Goal: Task Accomplishment & Management: Complete application form

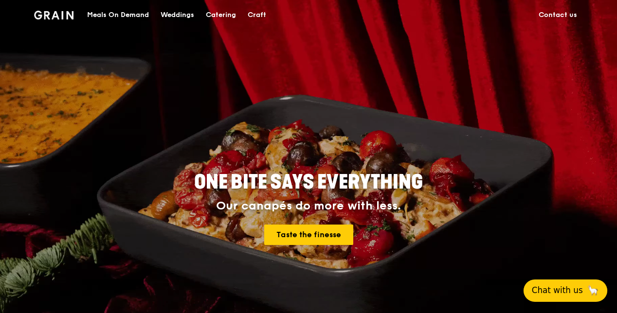
click at [556, 291] on span "Chat with us" at bounding box center [557, 291] width 51 height 12
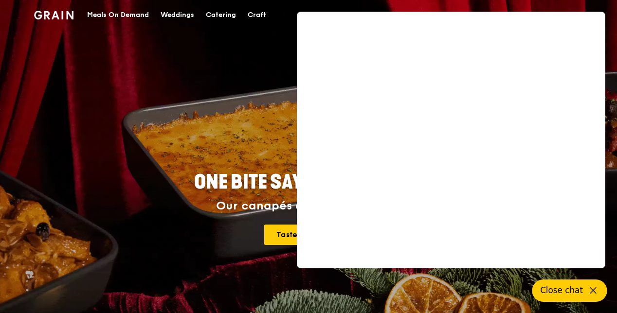
click at [226, 15] on div "Catering" at bounding box center [221, 14] width 30 height 29
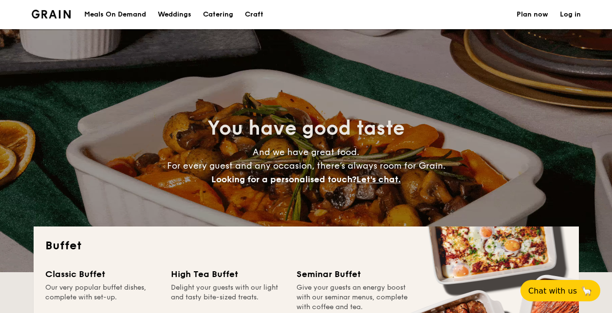
select select
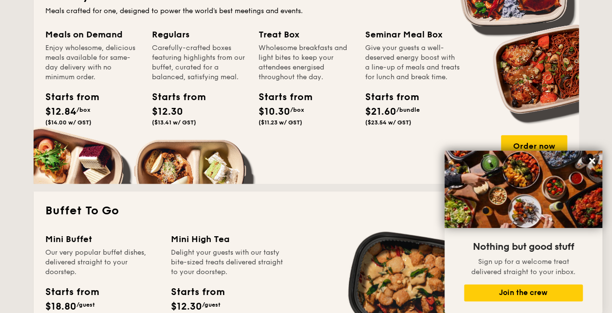
scroll to position [483, 0]
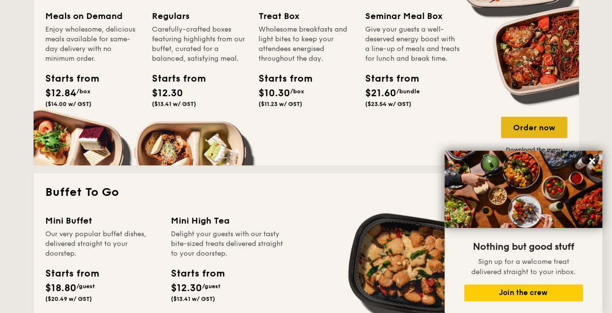
click at [544, 133] on div "Order now" at bounding box center [534, 127] width 66 height 21
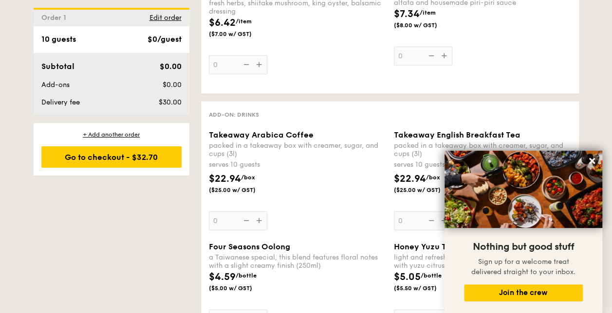
scroll to position [1208, 0]
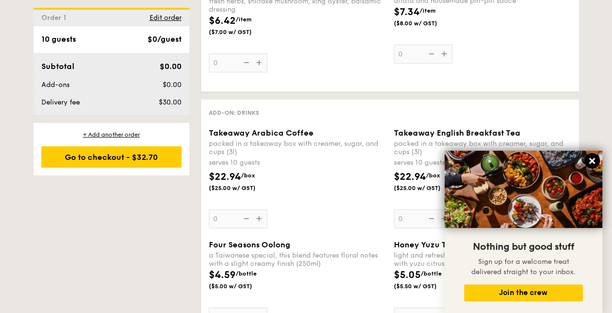
click at [591, 161] on icon at bounding box center [592, 161] width 6 height 6
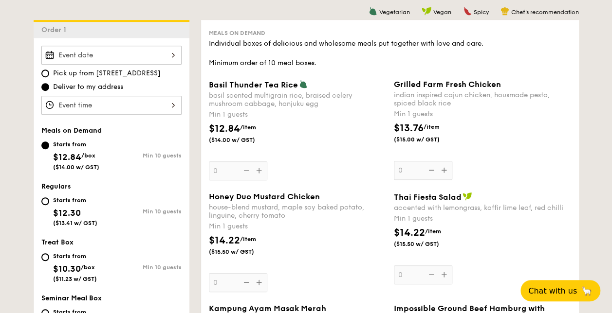
scroll to position [265, 0]
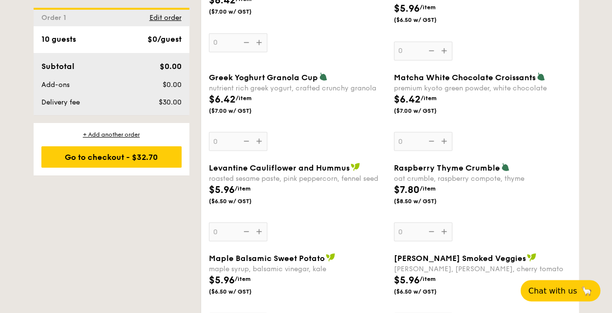
select select
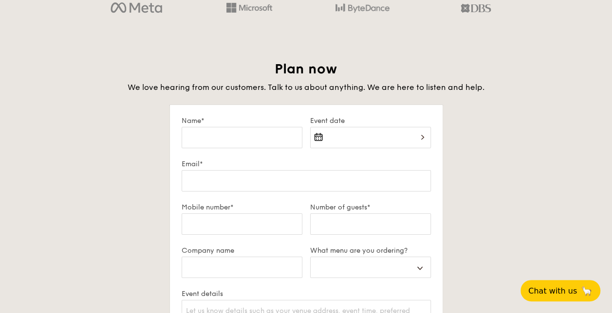
scroll to position [1618, 0]
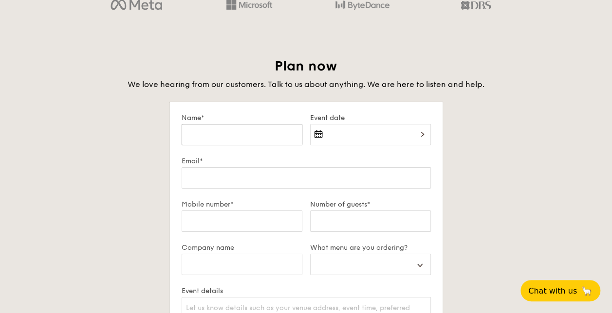
click at [227, 136] on input "Name*" at bounding box center [242, 134] width 121 height 21
type input "J"
select select
type input "Jo"
select select
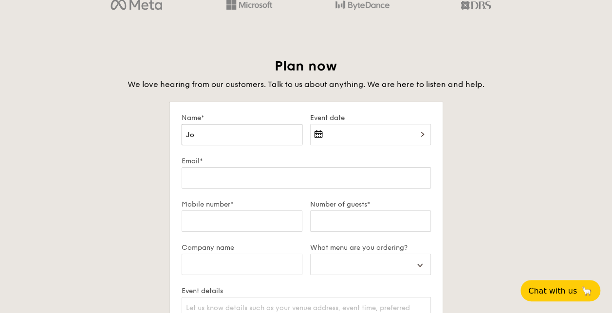
type input "[PERSON_NAME]"
select select
type input "[PERSON_NAME]"
select select
type input "[PERSON_NAME]"
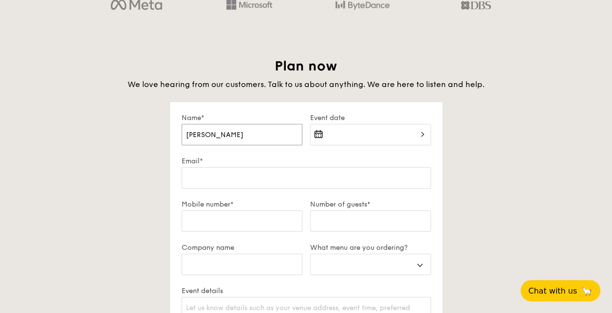
select select
type input "[PERSON_NAME]"
select select
type input "[PERSON_NAME]"
select select
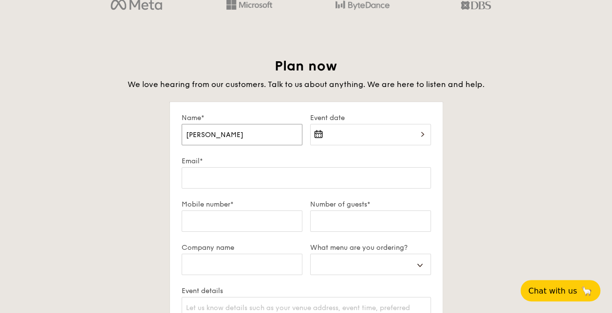
type input "[PERSON_NAME]"
select select
type input "[PERSON_NAME]"
select select
type input "[PERSON_NAME]"
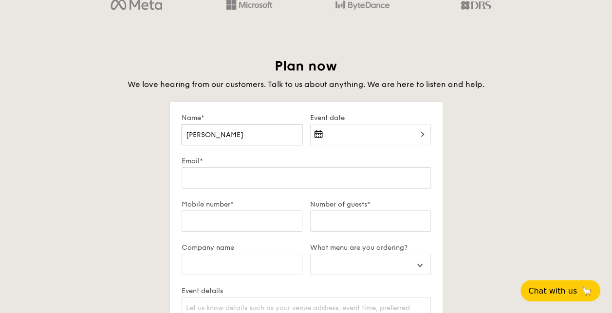
select select
type input "[PERSON_NAME]"
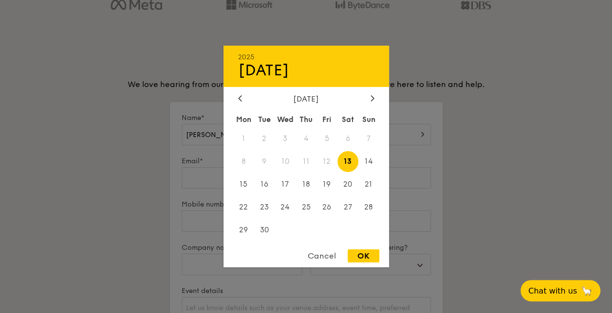
click at [321, 136] on div "2025 Sep [DATE] Tue Wed Thu Fri Sat Sun 1 2 3 4 5 6 7 8 9 10 11 12 13 14 15 16 …" at bounding box center [370, 140] width 121 height 33
click at [263, 229] on span "30" at bounding box center [264, 229] width 21 height 21
click at [194, 184] on div at bounding box center [306, 156] width 612 height 313
click at [379, 132] on div "2025 Sep [DATE] Tue Wed Thu Fri Sat Sun 1 2 3 4 5 6 7 8 9 10 11 12 13 14 15 16 …" at bounding box center [370, 140] width 121 height 33
click at [266, 228] on span "30" at bounding box center [264, 229] width 21 height 21
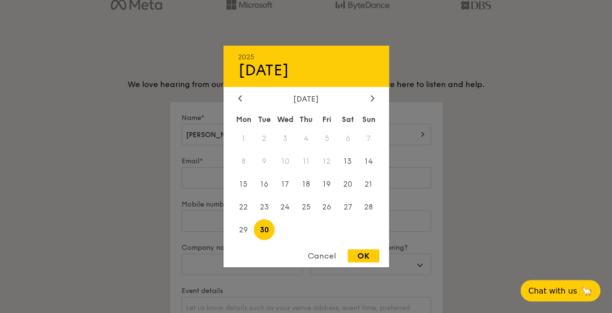
click at [369, 255] on div "OK" at bounding box center [363, 256] width 32 height 13
type input "[DATE]"
select select
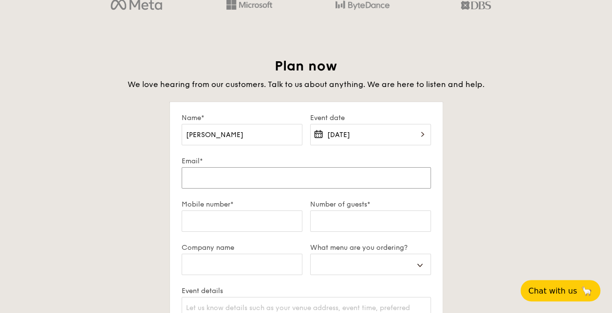
click at [248, 182] on input "Email*" at bounding box center [306, 177] width 249 height 21
type input "j"
select select
type input "jo"
select select
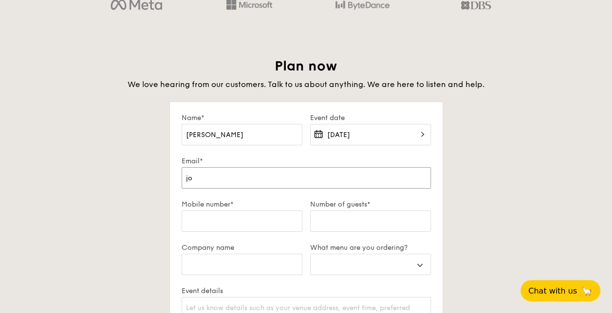
type input "joa"
select select
type input "[PERSON_NAME]"
select select
type input "[PERSON_NAME]"
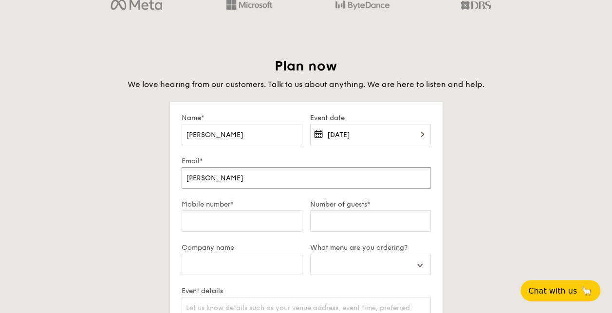
select select
type input "[PERSON_NAME]"
select select
type input "[PERSON_NAME]."
select select
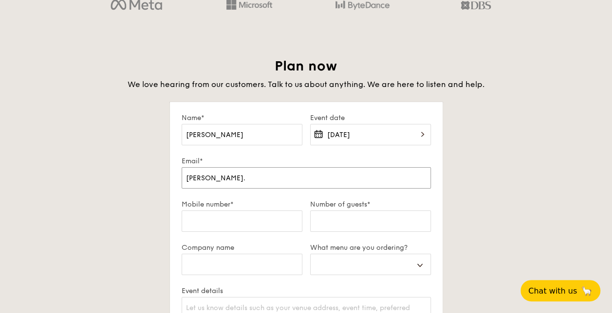
type input "[PERSON_NAME].t"
select select
type input "[PERSON_NAME].ta"
select select
type input "[PERSON_NAME].tan"
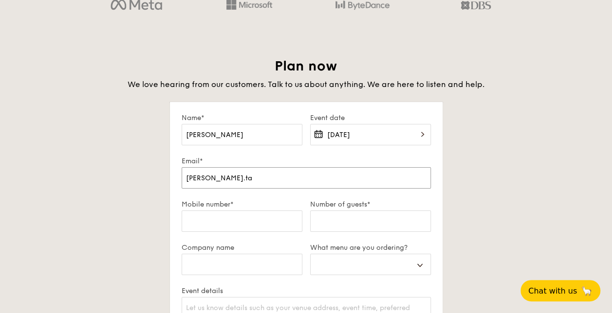
select select
type input "[PERSON_NAME].tan@"
select select
type input "[PERSON_NAME].tan@d"
select select
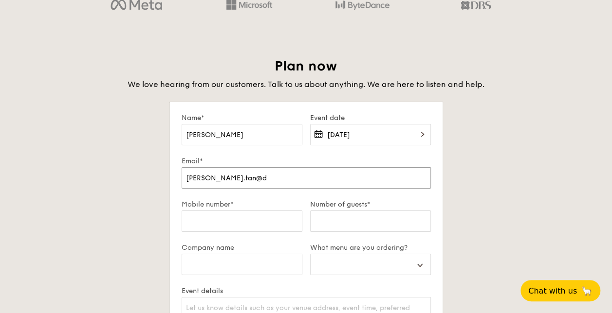
type input "[PERSON_NAME]"
select select
type input "[PERSON_NAME]"
select select
type input "[PERSON_NAME]"
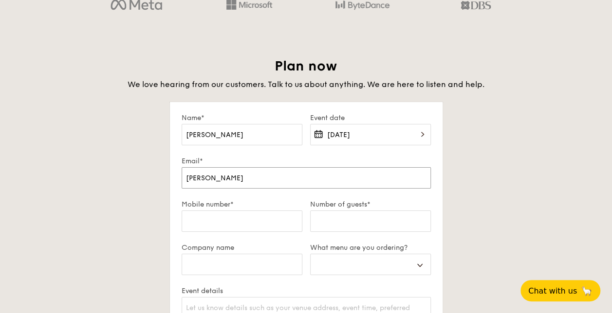
select select
type input "[PERSON_NAME]."
select select
type input "[PERSON_NAME].tan@dell.c"
select select
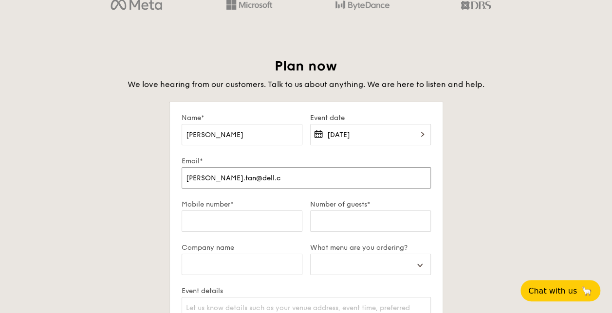
type input "[PERSON_NAME][EMAIL_ADDRESS][DOMAIN_NAME]"
select select
type input "[PERSON_NAME][EMAIL_ADDRESS][DOMAIN_NAME]"
select select
type input "[PERSON_NAME][EMAIL_ADDRESS][DOMAIN_NAME]"
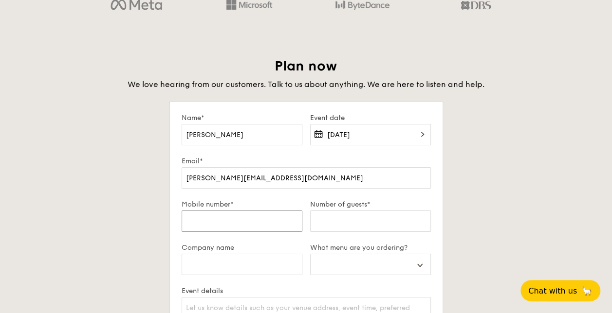
type input "9"
select select
type input "90"
select select
type input "904"
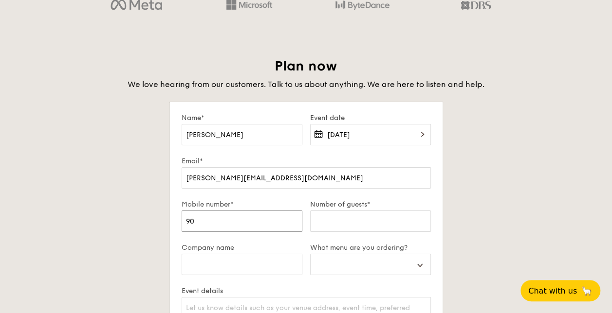
select select
type input "9049"
select select
type input "90493"
select select
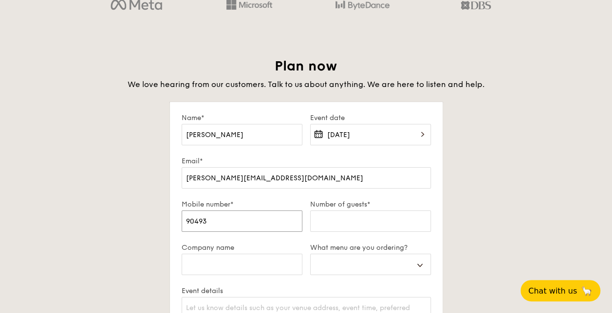
type input "904934"
select select
type input "9049344"
select select
type input "90493443"
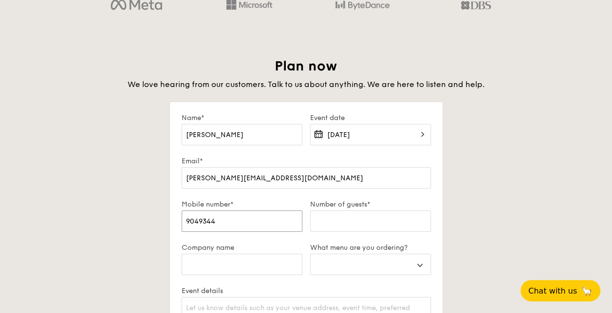
select select
type input "90493443"
click at [355, 221] on input "Number of guests*" at bounding box center [370, 221] width 121 height 21
type input "0"
select select
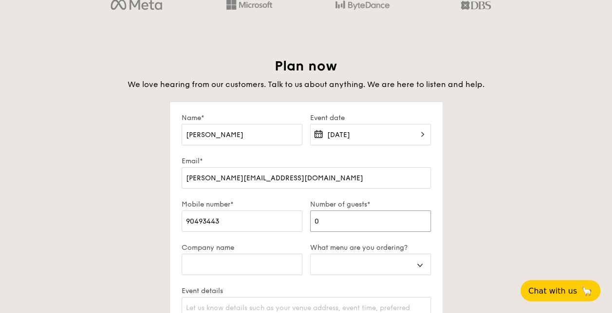
select select
type input "2"
select select
type input "20"
select select
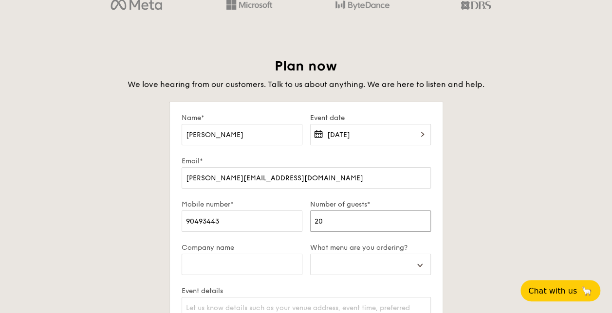
type input "20"
click at [202, 269] on input "Company name" at bounding box center [242, 264] width 121 height 21
type input "D"
select select
type input "De"
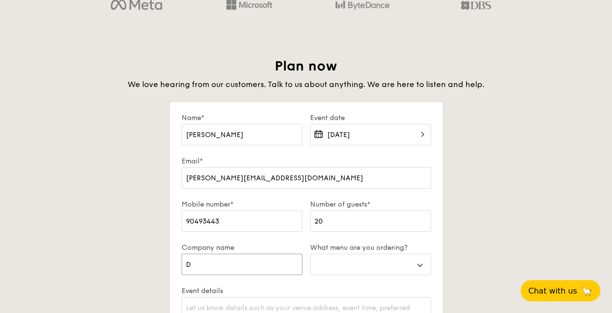
select select
type input "Del"
select select
type input "Dell"
select select
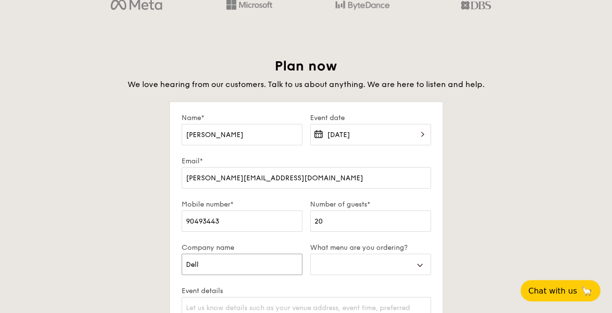
type input "Dell"
select select
type input "Dell G"
select select
type input "Dell Gl"
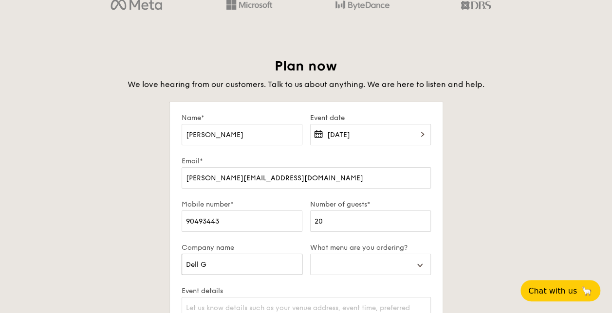
select select
type input "Dell Glo"
select select
type input "Dell Glob"
select select
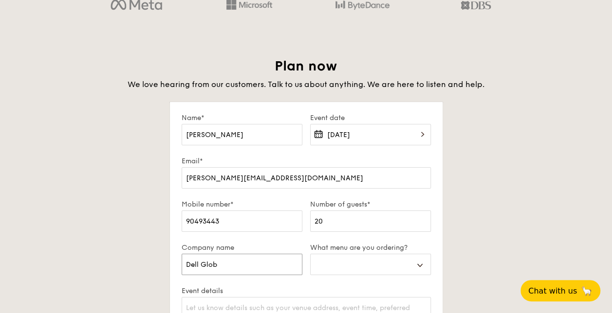
type input "Dell Globa"
select select
type input "Dell Global"
select select
type input "Dell Global"
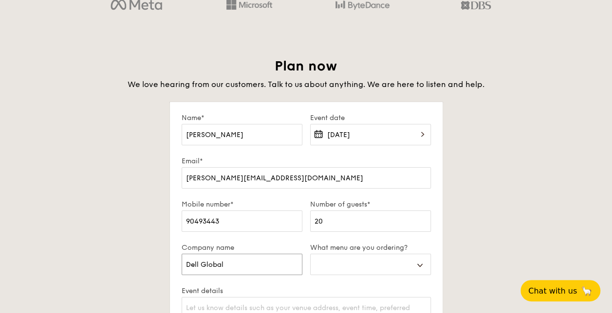
select select
type input "Dell Global B"
select select
type input "Dell Global B."
select select
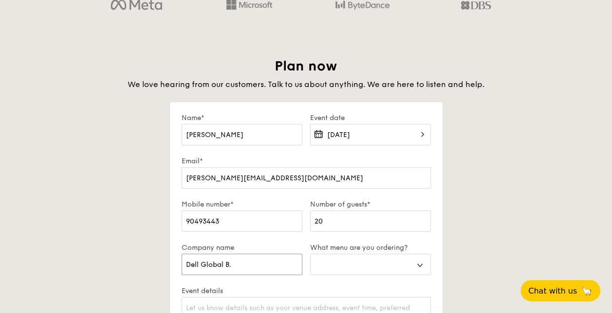
type input "Dell Global B.V"
select select
type input "Dell Global B.V."
select select
type input "Dell Global B.V."
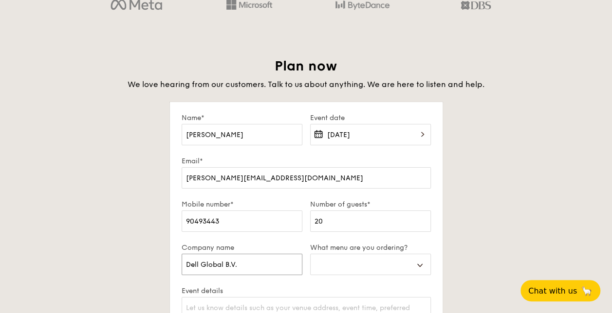
select select
type input "Dell Global B.V. ("
select select
type input "Dell Global B.V. (S"
select select
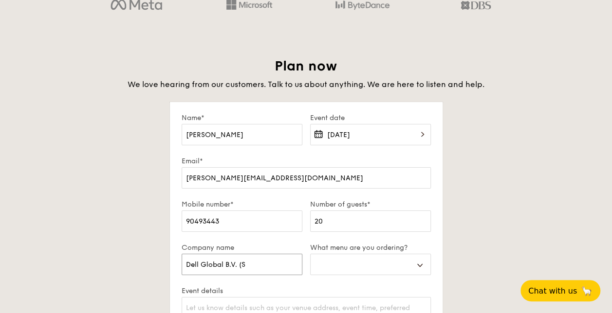
type input "Dell Global B.V. (Si"
select select
type input "Dell Global B.V. (Sin"
select select
type input "Dell Global B.V. (Sing"
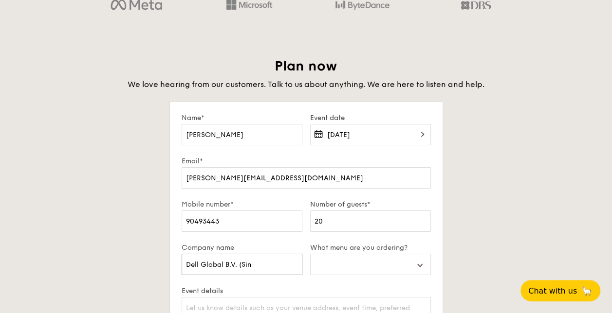
select select
type input "Dell Global B.V. ([GEOGRAPHIC_DATA]"
select select
type input "Dell Global B.V. (Singap"
select select
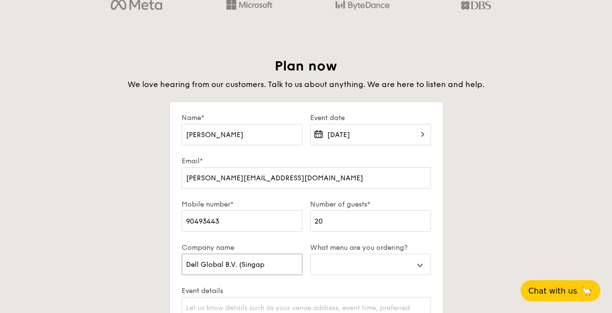
type input "Dell Global B.V. ([GEOGRAPHIC_DATA]"
select select
type input "Dell Global B.V. ([GEOGRAPHIC_DATA]"
select select
type input "Dell Global B.V. ([GEOGRAPHIC_DATA]"
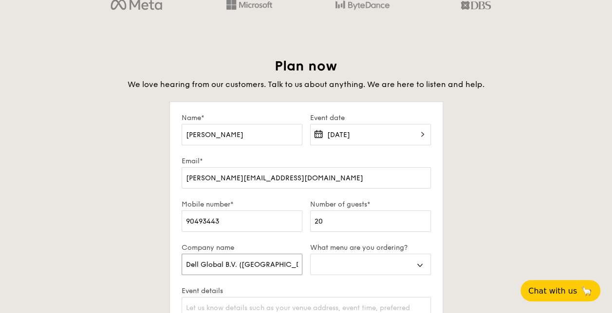
select select
type input "Dell Global B.V. ([GEOGRAPHIC_DATA]"
select select
type input "Dell Global B.V. (Singapore B"
select select
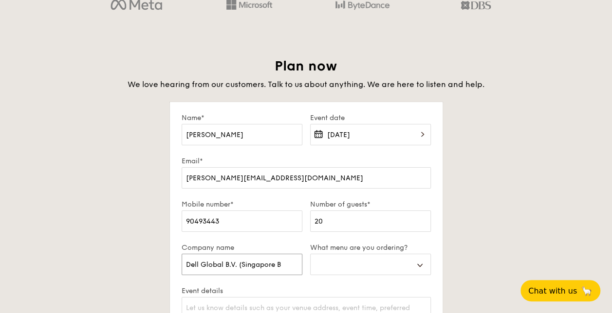
type input "Dell Global B.V. ([GEOGRAPHIC_DATA] Br"
select select
type input "Dell Global B.V. (Singapore Bra"
select select
type input "Dell Global B.V. (Singapore Bran"
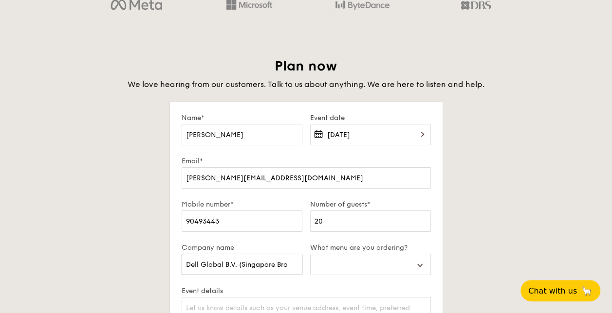
select select
type input "Dell Global B.V. (Singapore Branc"
select select
type input "Dell Global B.V. (Singapore Branch"
select select
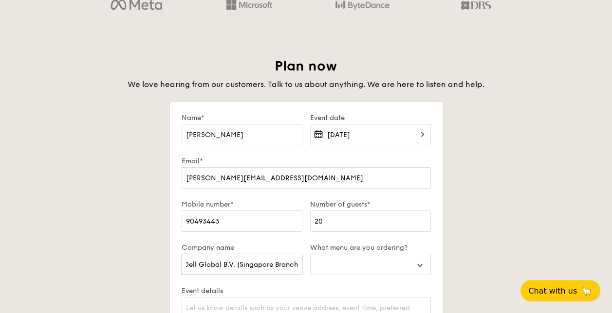
type input "Dell Global B.V. (Singapore Branch("
select select
type input "Dell Global B.V. (Singapore Branch"
select select
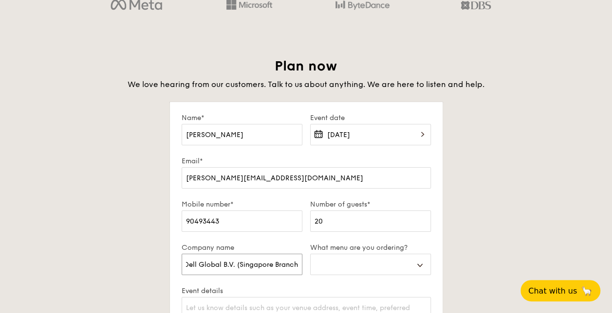
type input "Dell Global B.V. (Singapore Branch)"
select select
type input "Dell Global B.V. (Singapore Branch)"
click at [411, 271] on select "Buffet Mini Buffet High Tea Canapés Meal Boxes Wedding" at bounding box center [370, 264] width 121 height 21
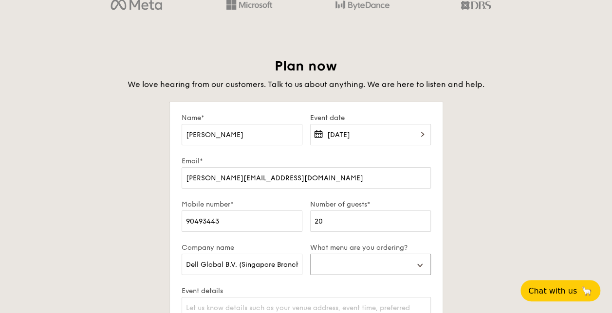
select select "buffet"
click at [310, 254] on select "Buffet Mini Buffet High Tea Canapés Meal Boxes Wedding" at bounding box center [370, 264] width 121 height 21
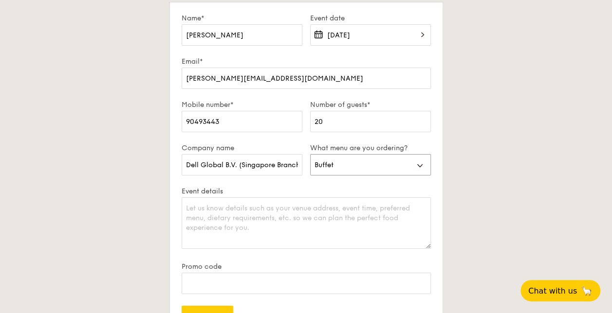
scroll to position [1718, 0]
click at [424, 166] on select "Buffet Mini Buffet High Tea Canapés Meal Boxes Wedding" at bounding box center [370, 164] width 121 height 21
click at [502, 200] on div "Plan now We love hearing from our customers. Talk to us about anything. We are …" at bounding box center [306, 183] width 545 height 452
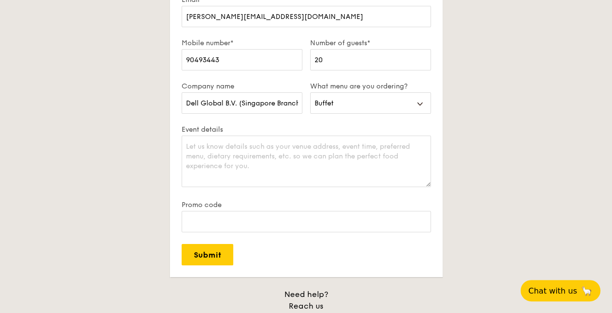
scroll to position [1781, 0]
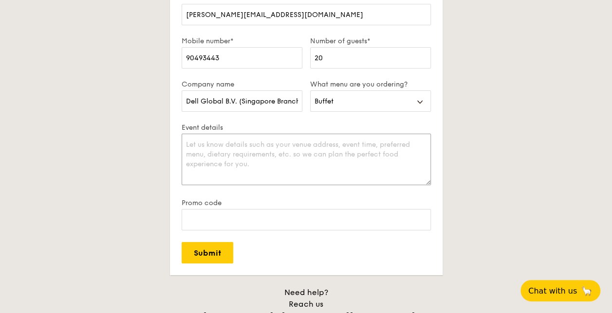
click at [272, 147] on textarea "Event details" at bounding box center [306, 160] width 249 height 52
type textarea "P"
type textarea "A"
click at [372, 104] on select "Buffet Mini Buffet High Tea Canapés Meal Boxes Wedding" at bounding box center [370, 101] width 121 height 21
click at [510, 153] on div "Plan now We love hearing from our customers. Talk to us about anything. We are …" at bounding box center [306, 120] width 545 height 452
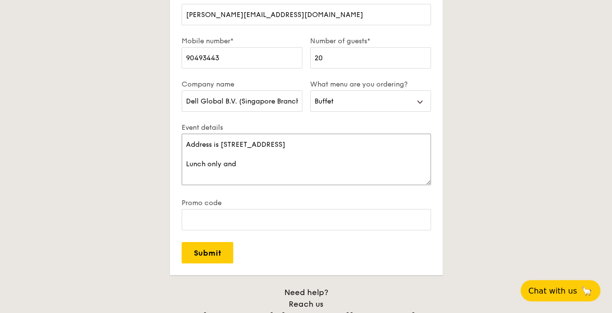
click at [256, 174] on textarea "Address is [STREET_ADDRESS] Lunch only and" at bounding box center [306, 160] width 249 height 52
type textarea "Address is [STREET_ADDRESS]"
click at [204, 249] on input "Submit" at bounding box center [208, 252] width 52 height 21
select select
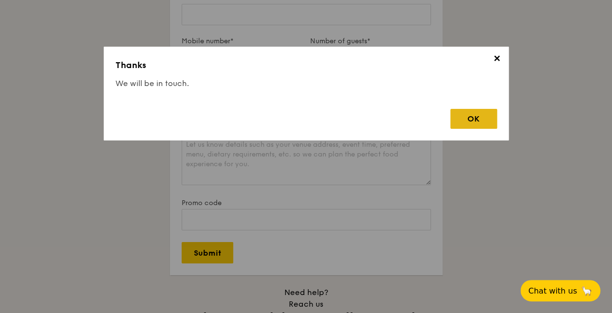
click at [477, 117] on div "OK" at bounding box center [473, 119] width 47 height 20
